Goal: Obtain resource: Download file/media

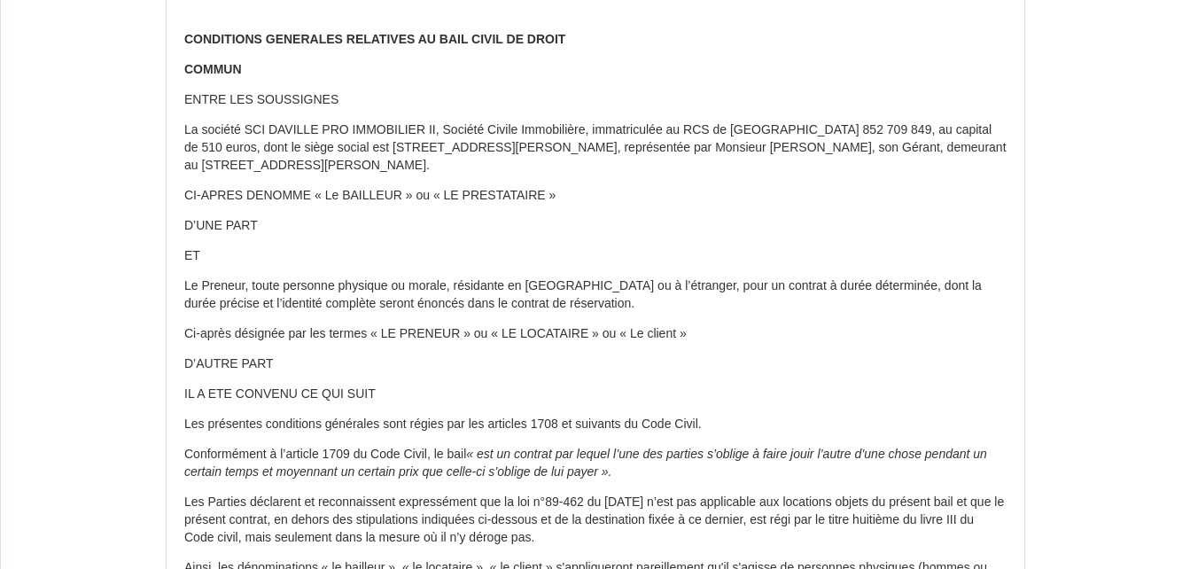
scroll to position [177, 0]
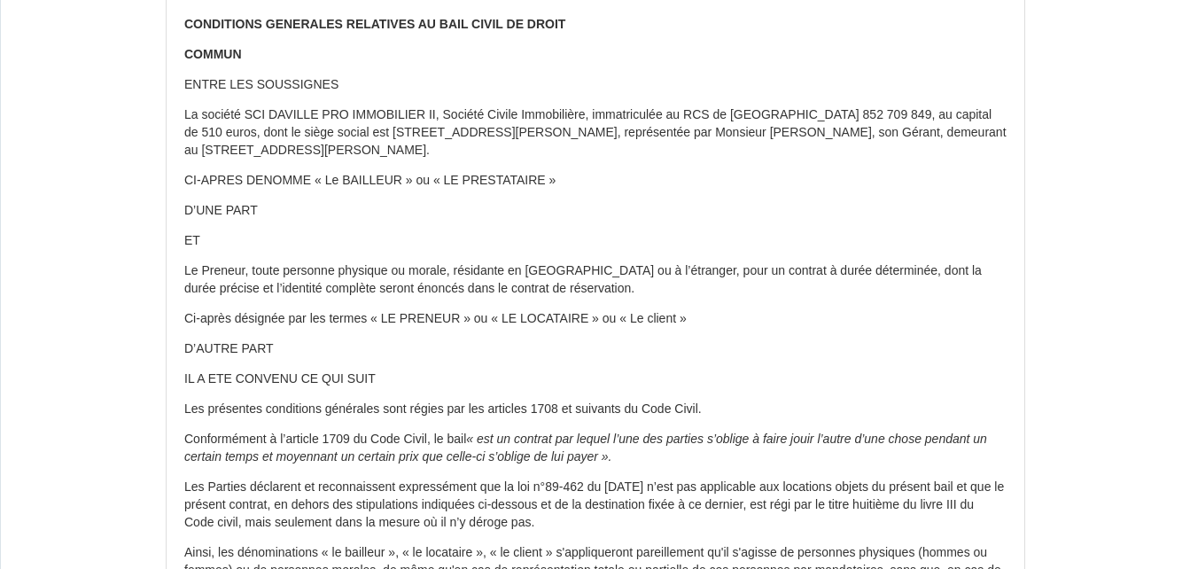
click at [411, 316] on p "Ci-après désignée par les termes « LE PRENEUR » ou « LE LOCATAIRE » ou « Le cli…" at bounding box center [595, 319] width 822 height 18
click at [413, 324] on p "Ci-après désignée par les termes « LE PRENEUR » ou « LE LOCATAIRE » ou « Le cli…" at bounding box center [595, 319] width 822 height 18
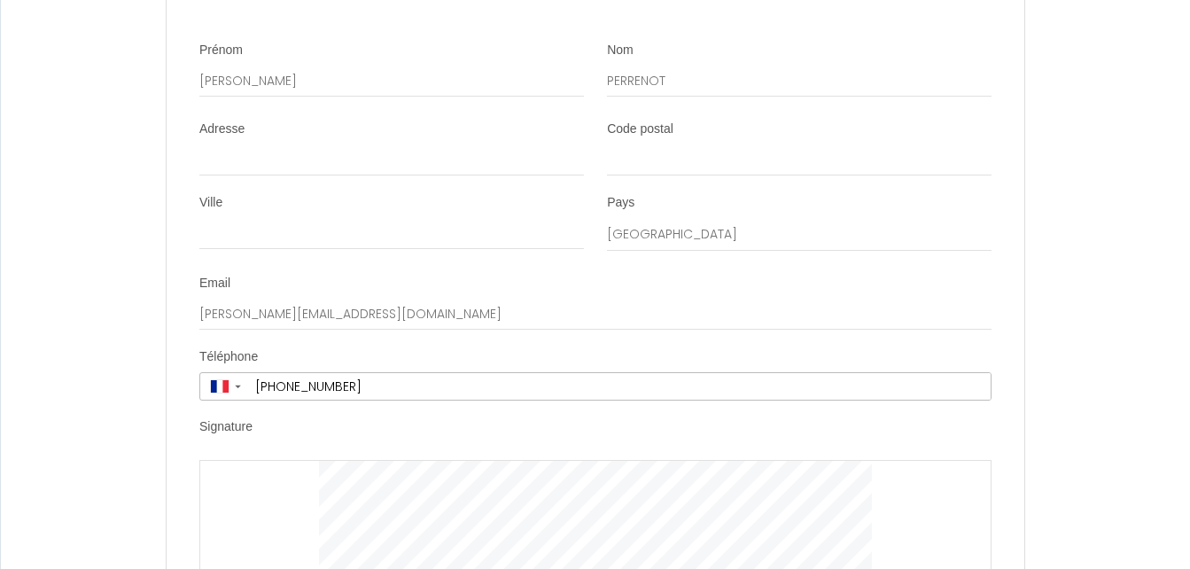
scroll to position [17283, 0]
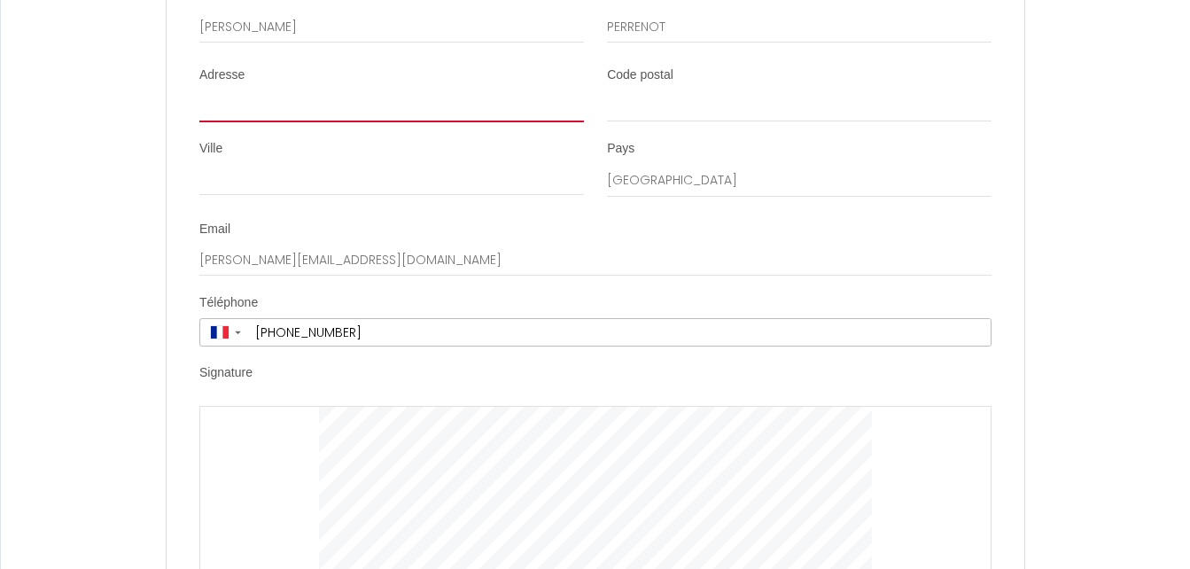
click at [266, 122] on input "Adresse" at bounding box center [391, 106] width 385 height 32
type input "[STREET_ADDRESS]"
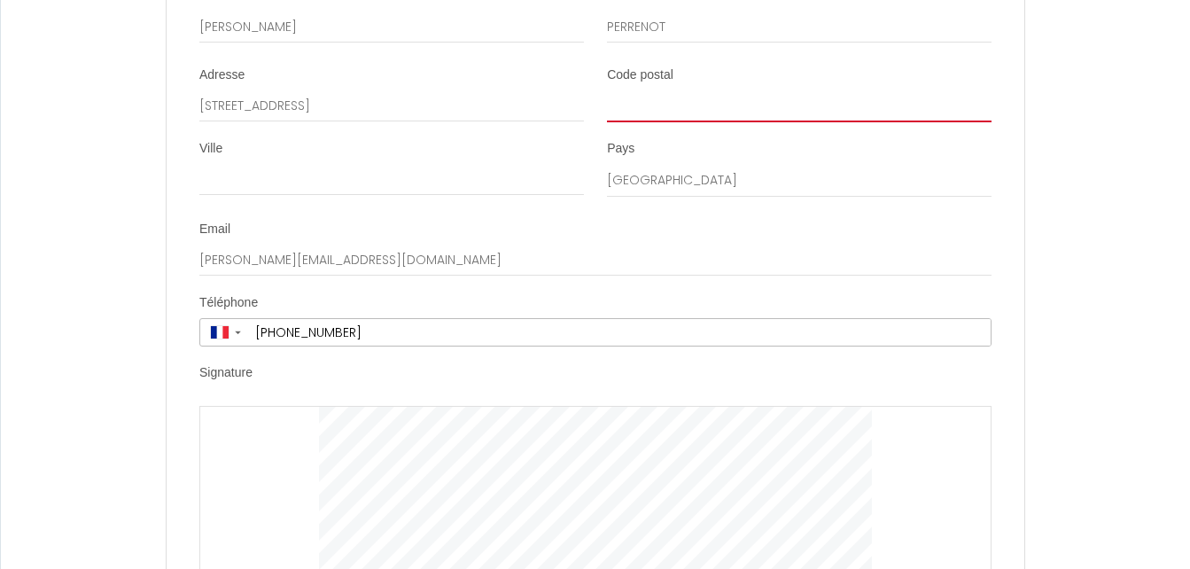
type input "51500"
type input "TAISSY"
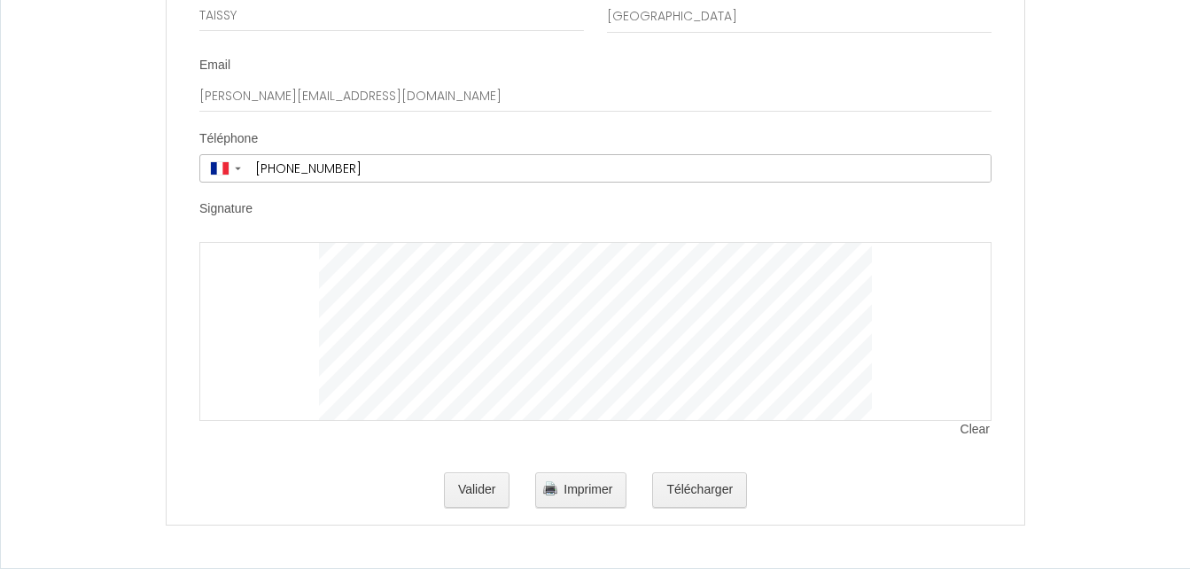
scroll to position [17536, 0]
click at [682, 489] on button "Télécharger" at bounding box center [699, 489] width 95 height 35
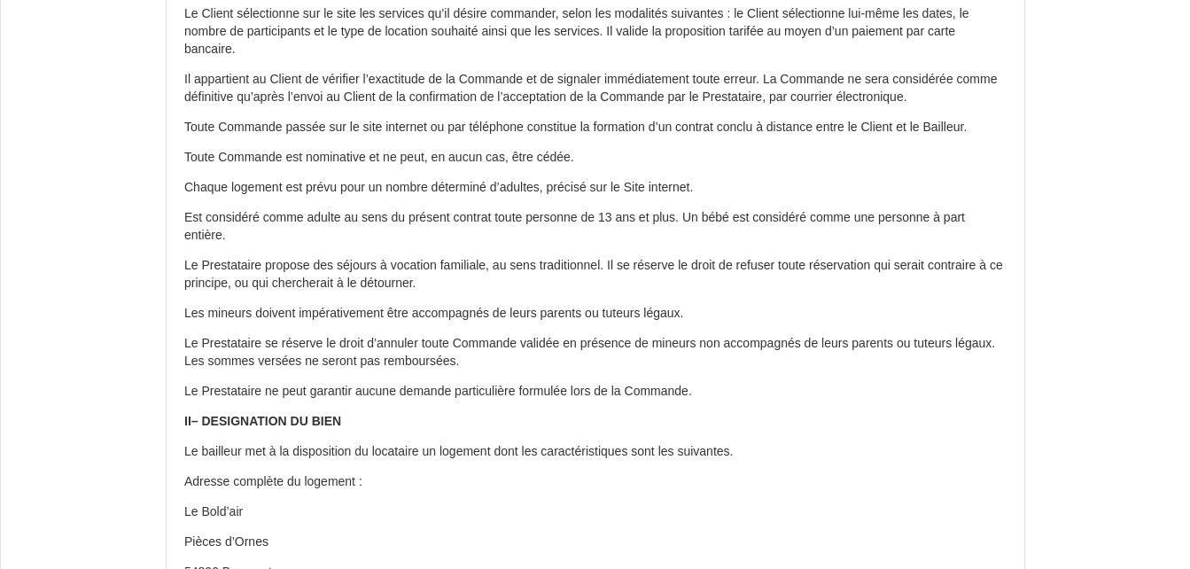
scroll to position [2039, 0]
